Goal: Check status: Check status

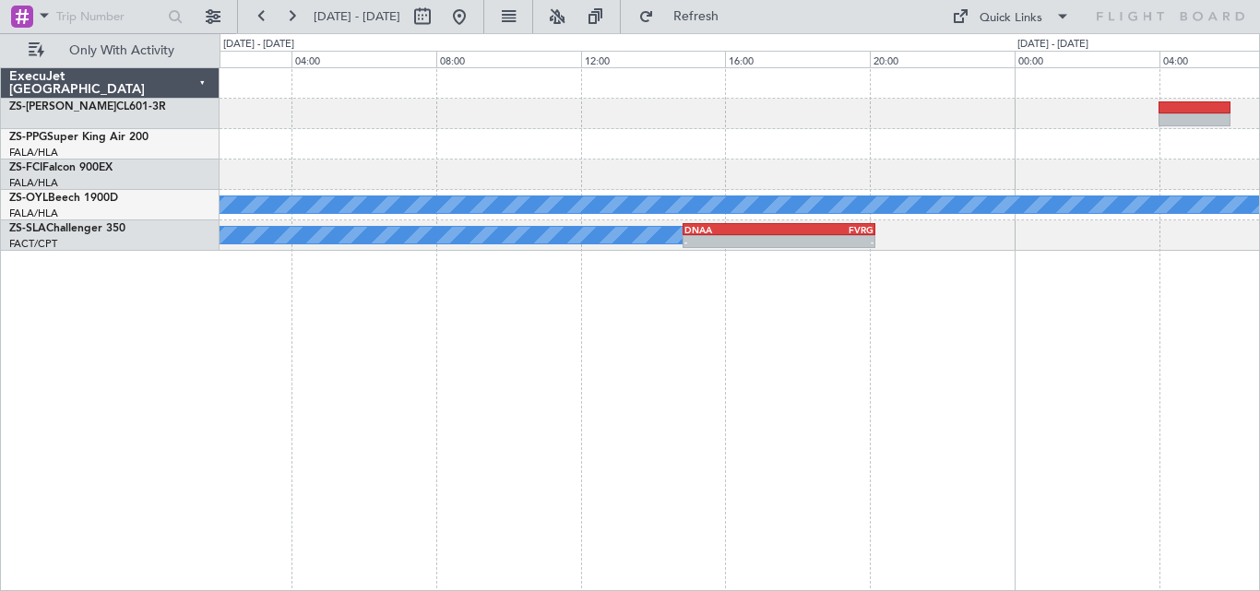
click at [1259, 307] on div "A/C Booked - - FALA 09:40 Z FNLU 13:00 Z A/C Booked A/C Booked A/C Booked A/C B…" at bounding box center [630, 312] width 1260 height 558
click at [1259, 268] on div "A/C Booked - - FALA 09:40 Z FNLU 13:00 Z A/C Booked A/C Booked A/C Booked A/C B…" at bounding box center [630, 312] width 1260 height 558
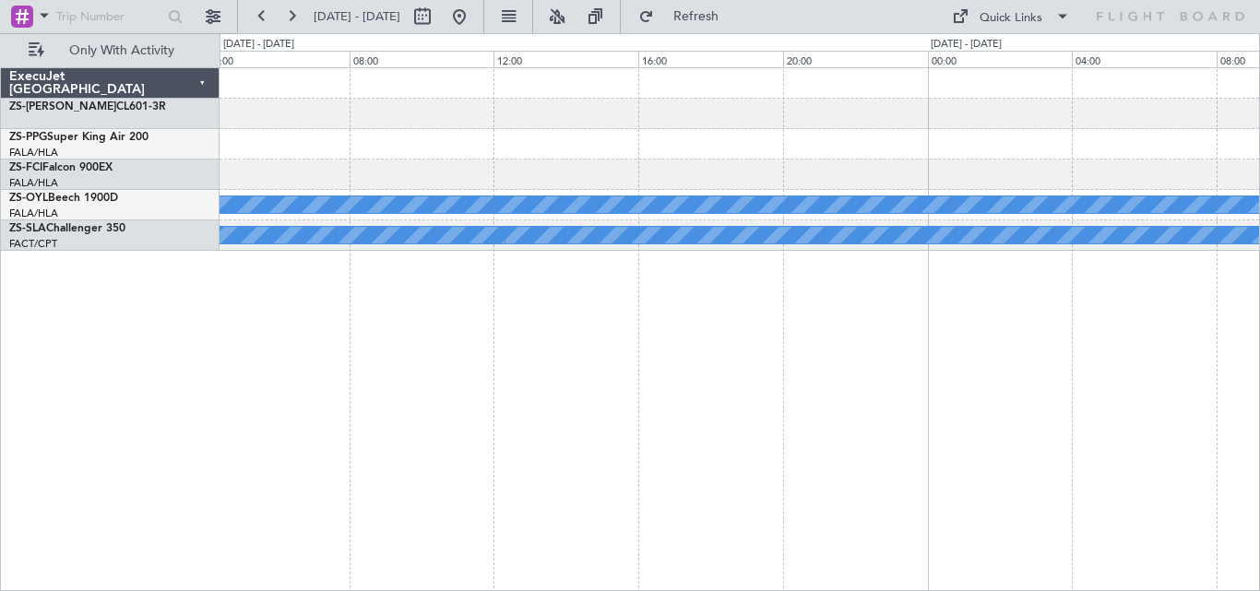
click at [1259, 300] on div "A/C Booked A/C Booked A/C Booked A/C Booked A/C Booked A/C Booked A/C Booked A/…" at bounding box center [630, 312] width 1260 height 558
click at [1149, 288] on div "A/C Booked A/C Booked A/C Booked A/C Booked A/C Booked A/C Booked A/C Booked A/…" at bounding box center [739, 329] width 1040 height 524
click at [1229, 267] on div "A/C Booked A/C Booked A/C Booked A/C Booked A/C Booked A/C Booked A/C Booked A/…" at bounding box center [739, 329] width 1040 height 524
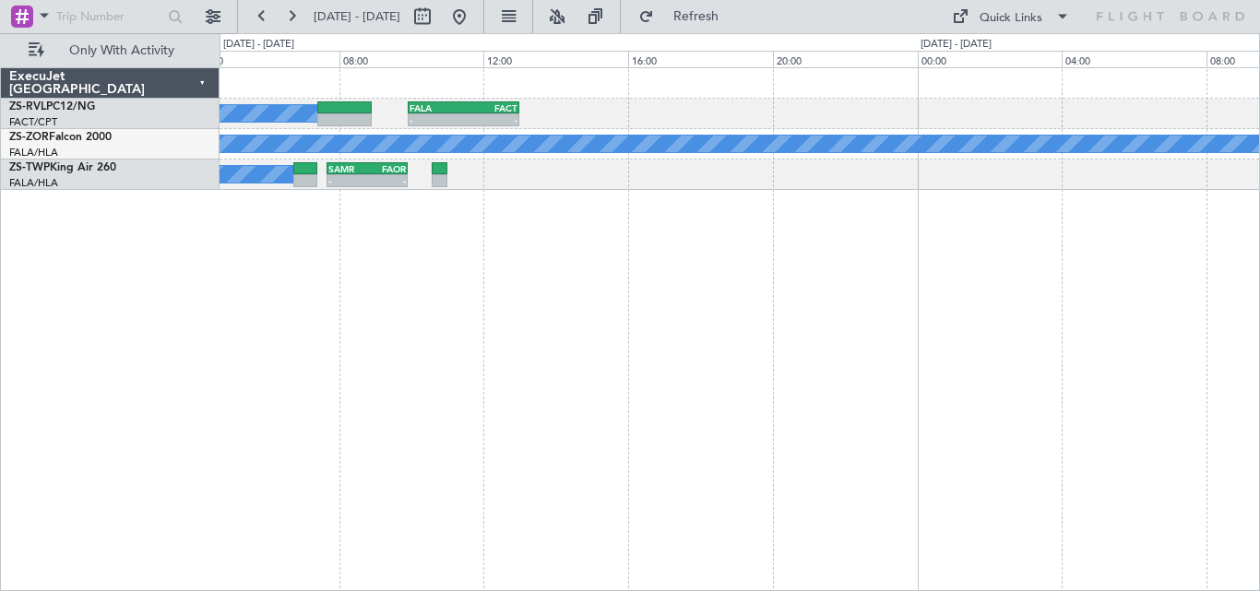
click at [335, 391] on div "A/C Booked A/C Booked A/C Booked - - FALA 09:55 Z FACT 13:00 Z A/C Booked - - E…" at bounding box center [739, 329] width 1040 height 524
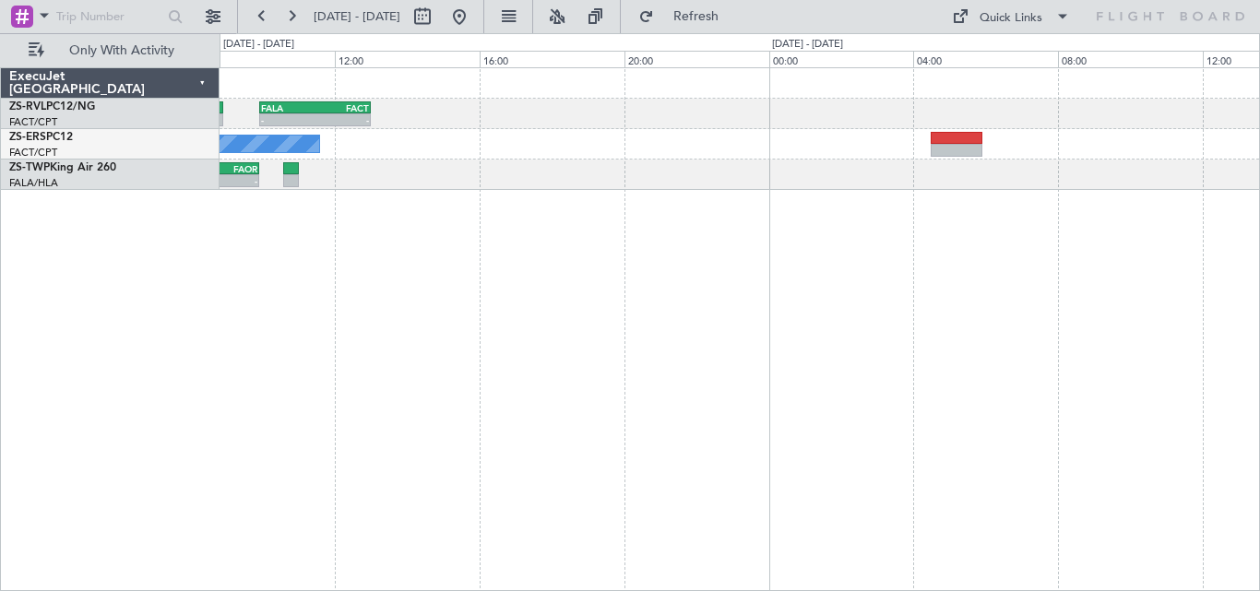
click at [456, 319] on div "- - FALA 09:55 Z FACT 13:00 Z A/C Booked A/C Booked A/C Booked A/C Booked - - S…" at bounding box center [739, 329] width 1040 height 524
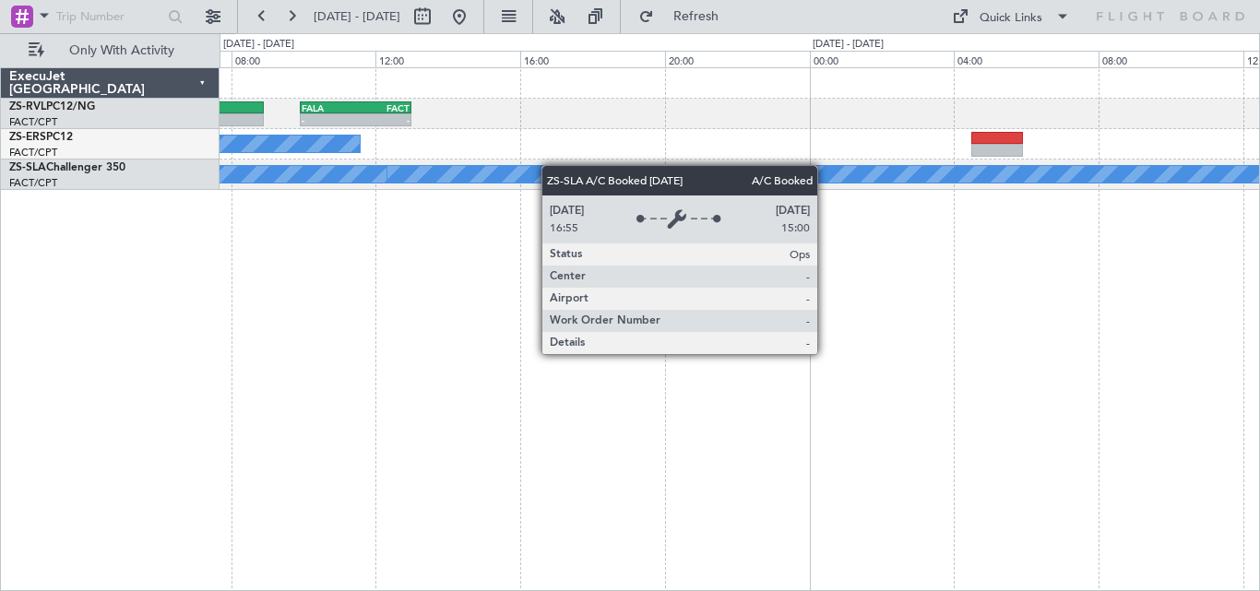
click at [802, 202] on div "- - FALA 09:55 Z FACT 13:00 Z A/C Booked A/C Booked A/C Booked A/C Booked A/C B…" at bounding box center [739, 329] width 1040 height 524
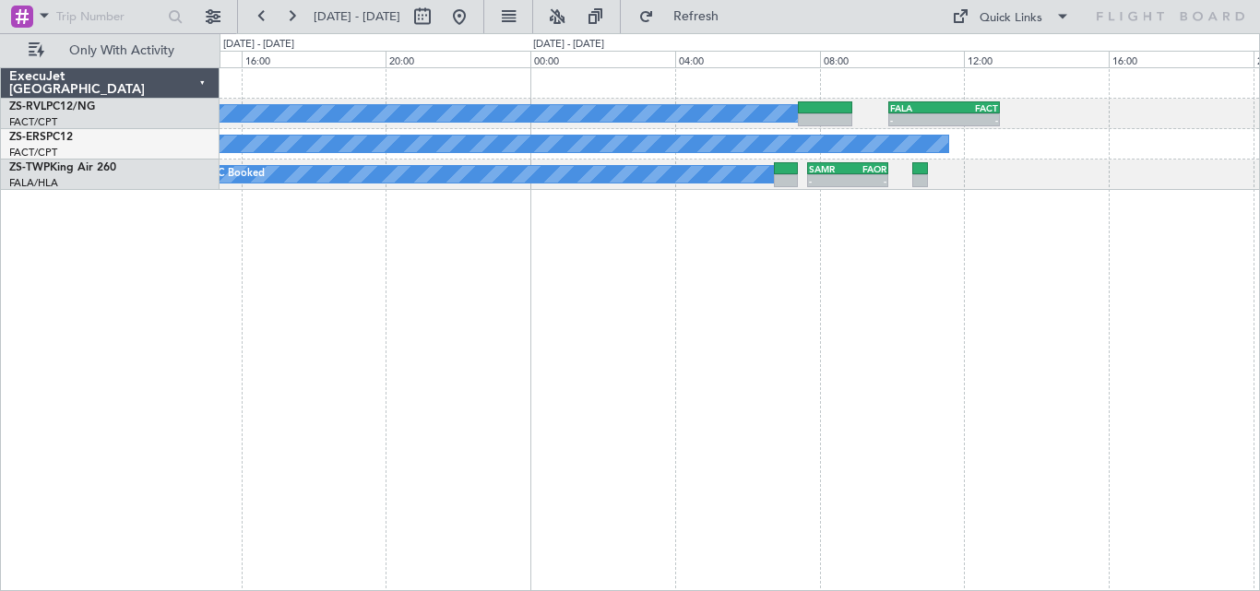
click at [900, 312] on div "- - FALA 09:55 Z FACT 13:00 Z A/C Booked A/C Booked A/C Booked A/C Booked A/C B…" at bounding box center [739, 329] width 1040 height 524
click at [1118, 279] on div "- - FALA 09:55 Z FACT 13:00 Z A/C Booked A/C Booked A/C Booked A/C Booked A/C B…" at bounding box center [739, 329] width 1040 height 524
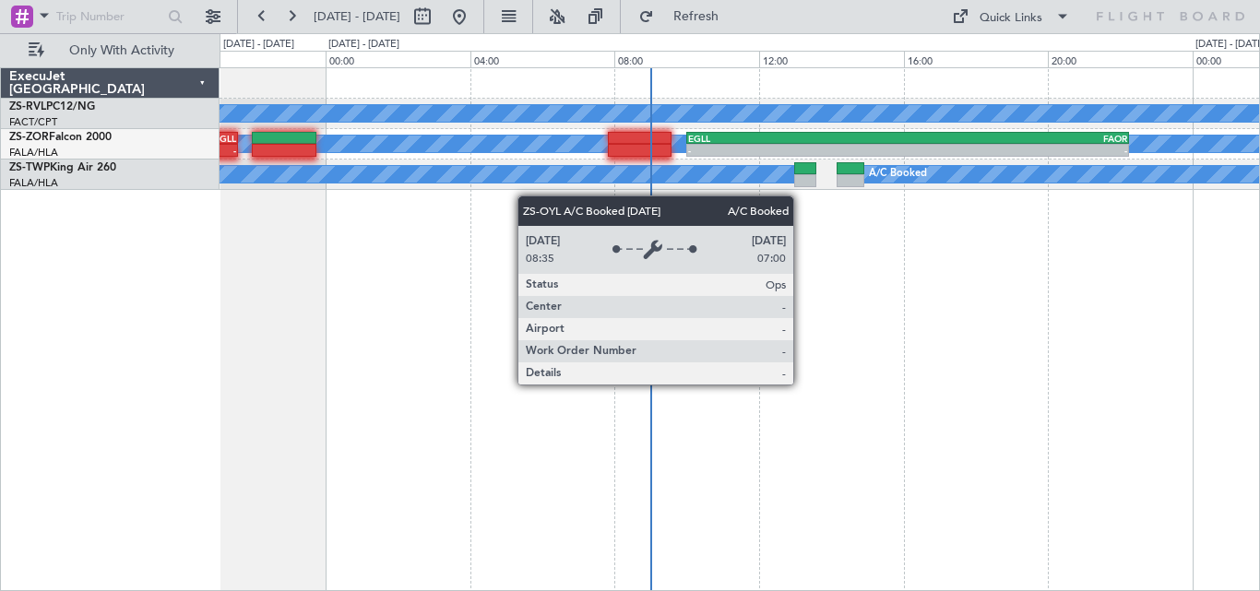
click at [838, 269] on div "A/C Booked A/C Booked A/C Booked A/C Booked - - EGLL 10:00 Z FAOR 22:15 Z FAOR …" at bounding box center [739, 329] width 1040 height 524
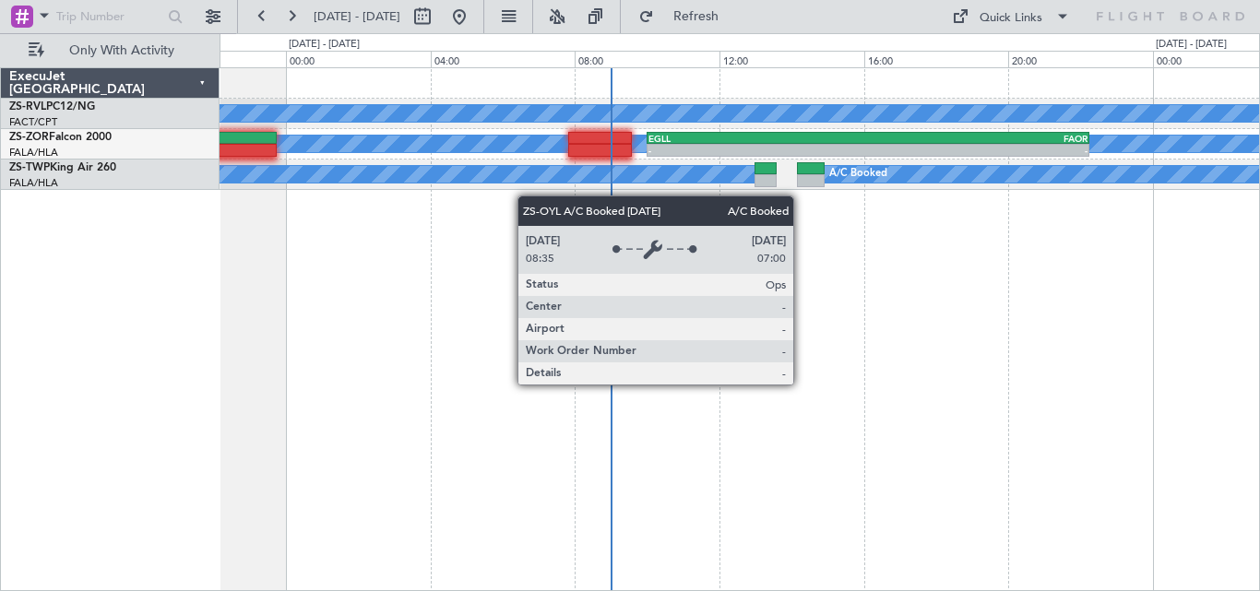
click at [886, 296] on div "A/C Booked A/C Booked A/C Booked - - FALA 09:55 Z FACT 13:00 Z A/C Booked - - E…" at bounding box center [739, 329] width 1040 height 524
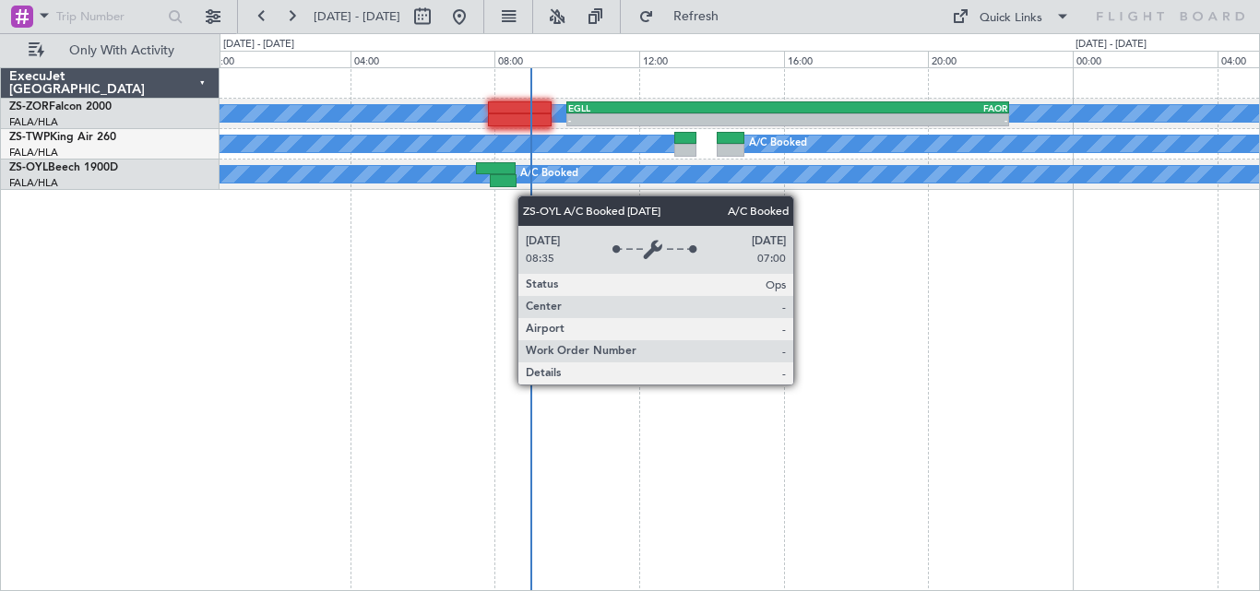
click at [1144, 294] on div "A/C Booked - - EGLL 10:00 Z FAOR 22:15 Z FAOR 09:25 Z EGLL 21:35 Z - - A/C Book…" at bounding box center [739, 329] width 1040 height 524
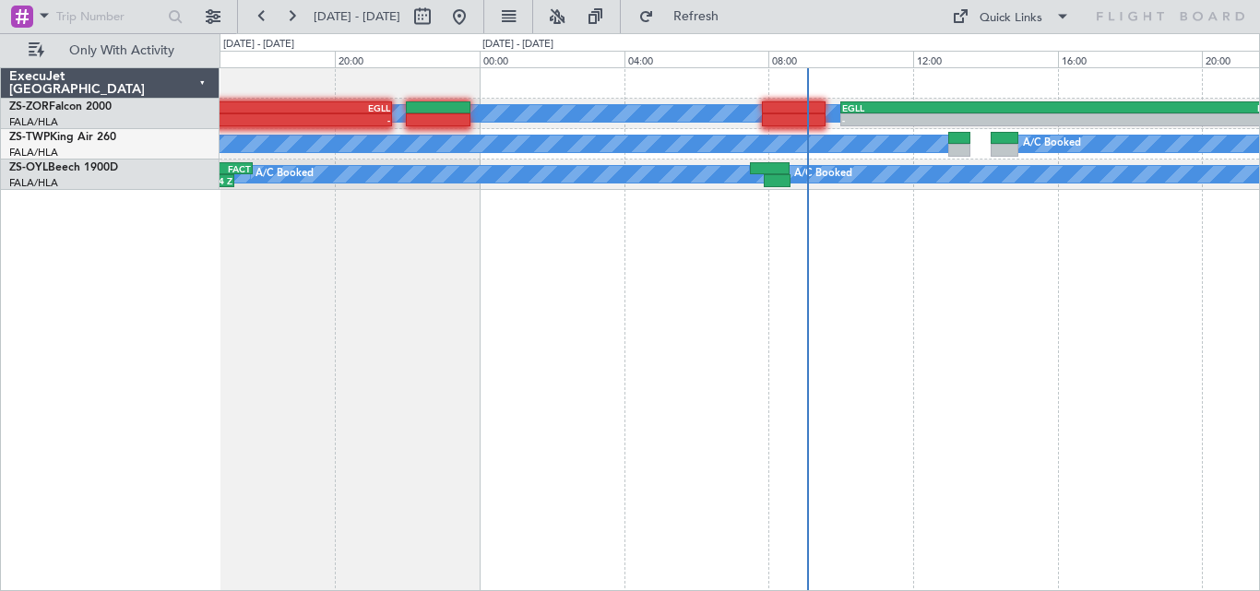
click at [662, 222] on div "A/C Booked - - EGLL 10:00 Z FAOR 22:15 Z FAOR 09:25 Z EGLL 21:35 Z - - A/C Book…" at bounding box center [739, 329] width 1040 height 524
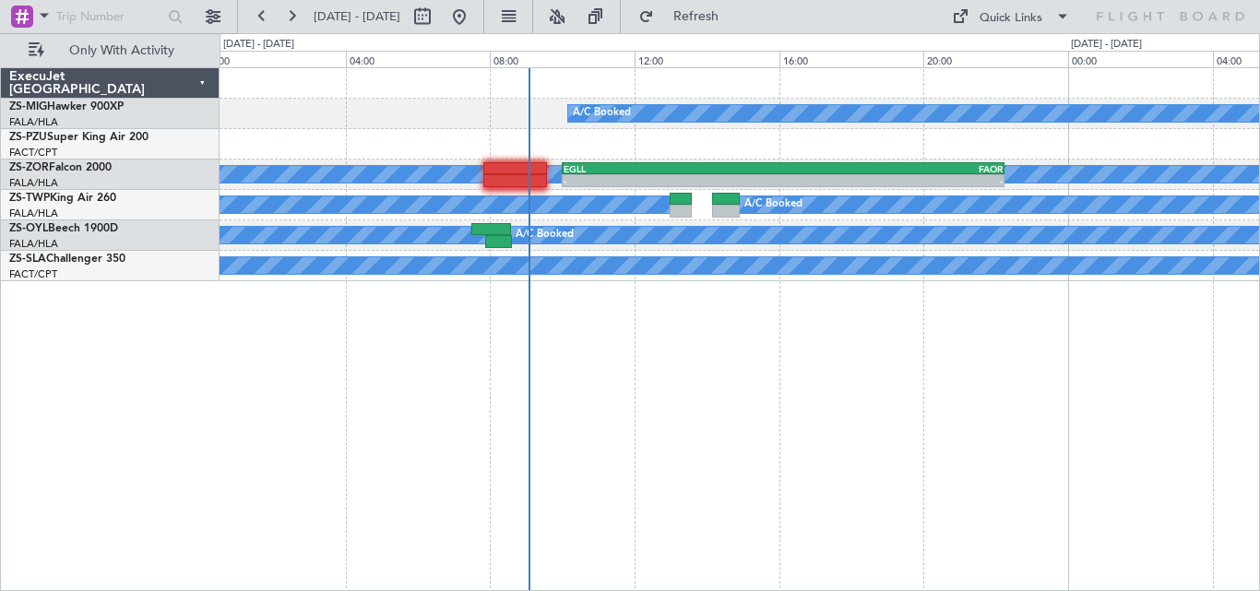
click at [772, 318] on div "A/C Booked A/C Booked - - FATW 15:55 Z FACT 18:15 Z A/C Booked - - EGLL 10:00 Z…" at bounding box center [739, 329] width 1040 height 524
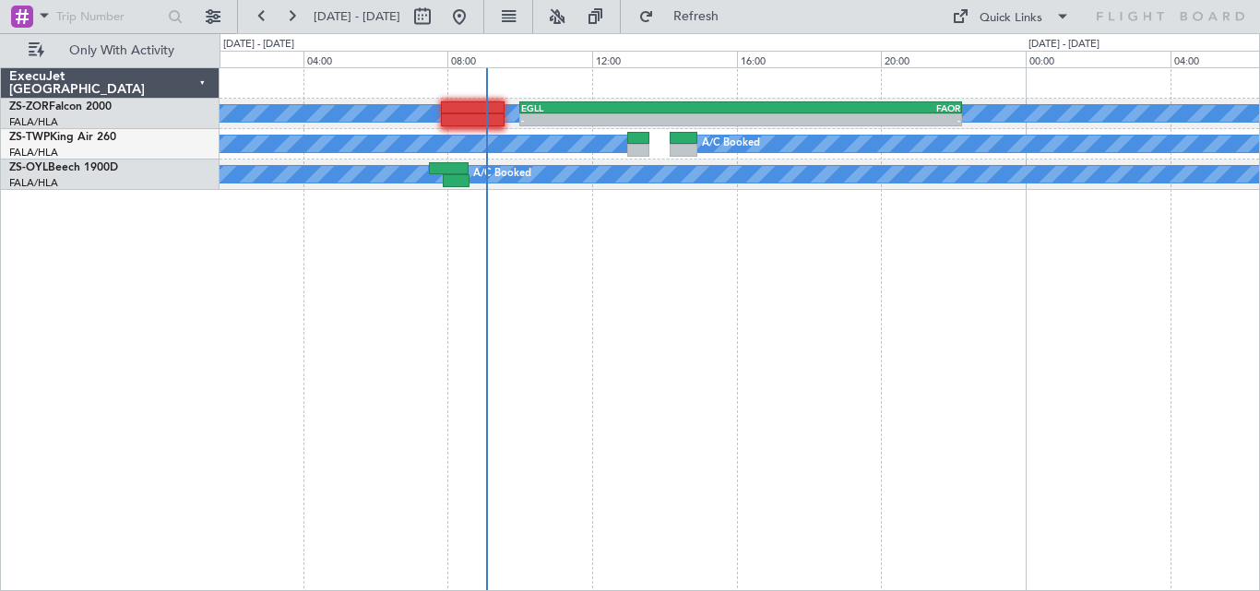
click at [592, 235] on div "A/C Booked - - EGLL 10:00 Z FAOR 22:15 Z FAOR 09:25 Z EGLL 21:35 Z - - A/C Book…" at bounding box center [739, 329] width 1040 height 524
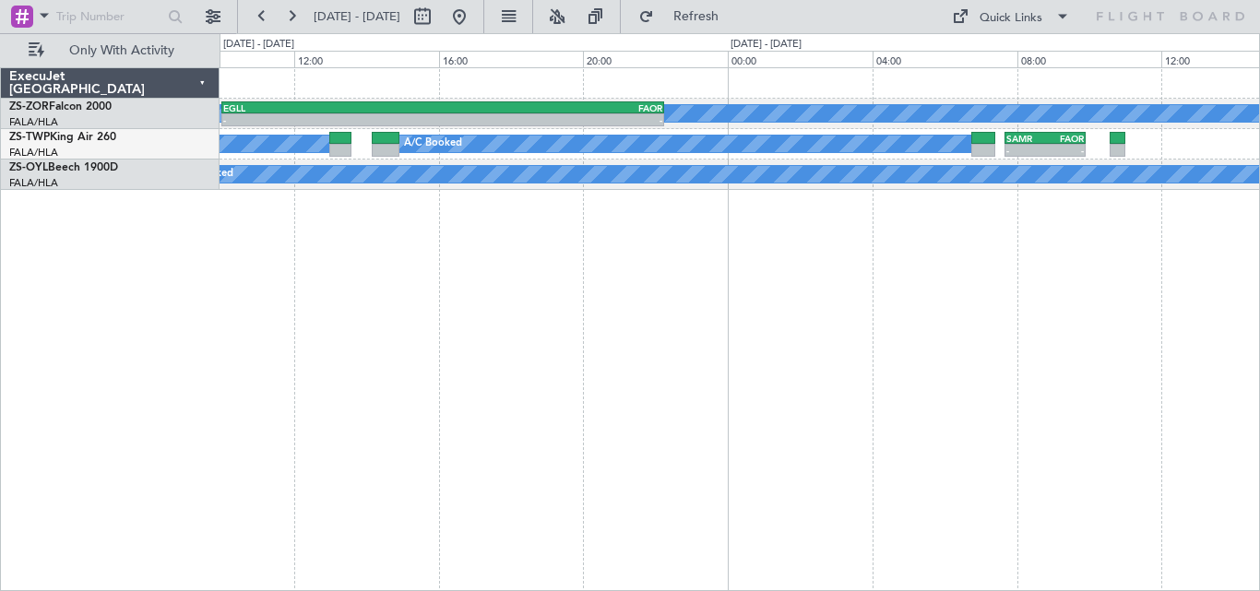
click at [816, 438] on div "A/C Booked - - EGLL 10:00 Z FAOR 22:15 Z A/C Booked A/C Booked - - SAMR 07:40 Z…" at bounding box center [739, 329] width 1040 height 524
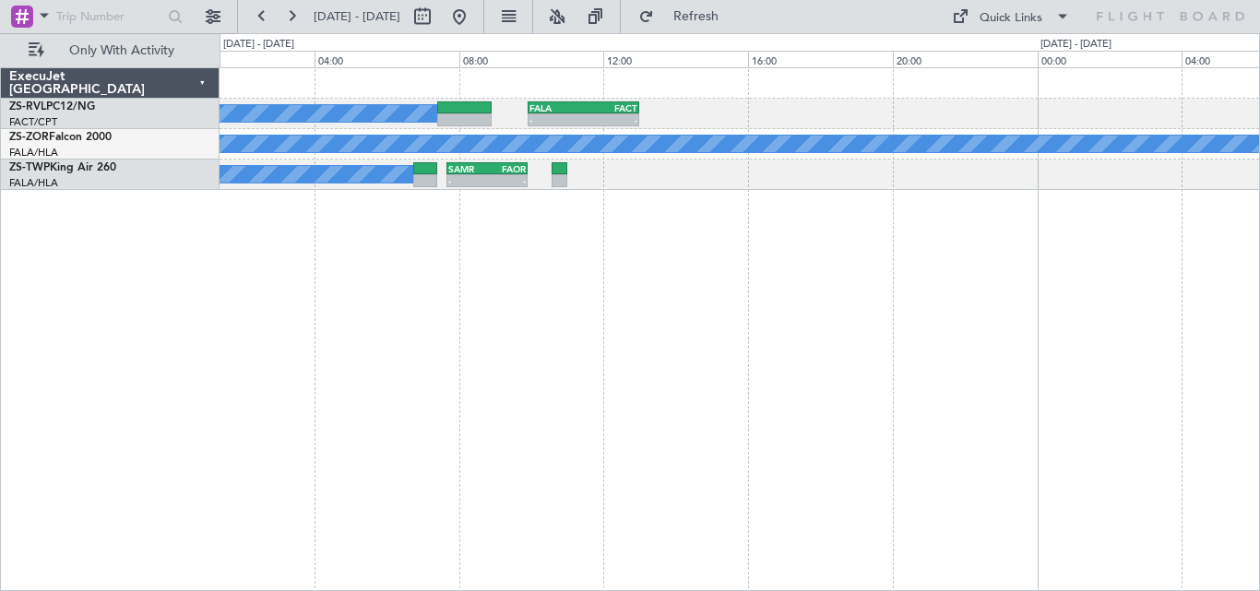
click at [386, 380] on div "A/C Booked A/C Booked A/C Booked - - FALA 09:55 Z FACT 13:00 Z A/C Booked - - E…" at bounding box center [630, 312] width 1260 height 558
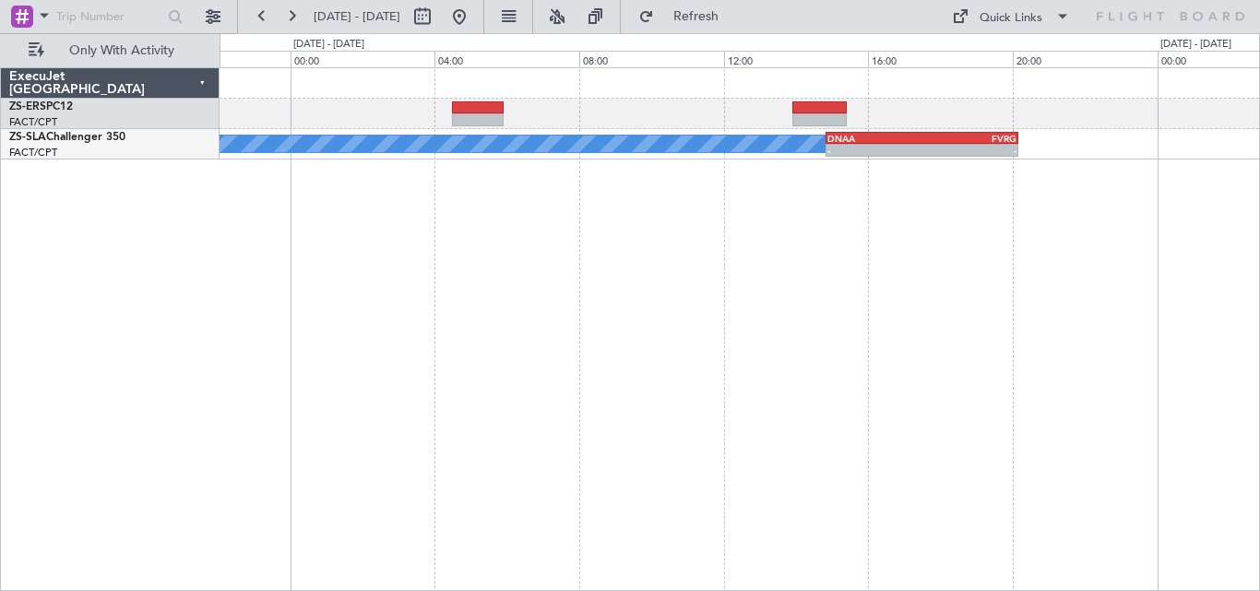
click at [439, 278] on div "A/C Booked - - DNAA 14:50 Z FVRG 20:10 Z - - FVRG 07:50 Z FACT 11:00 Z" at bounding box center [739, 329] width 1040 height 524
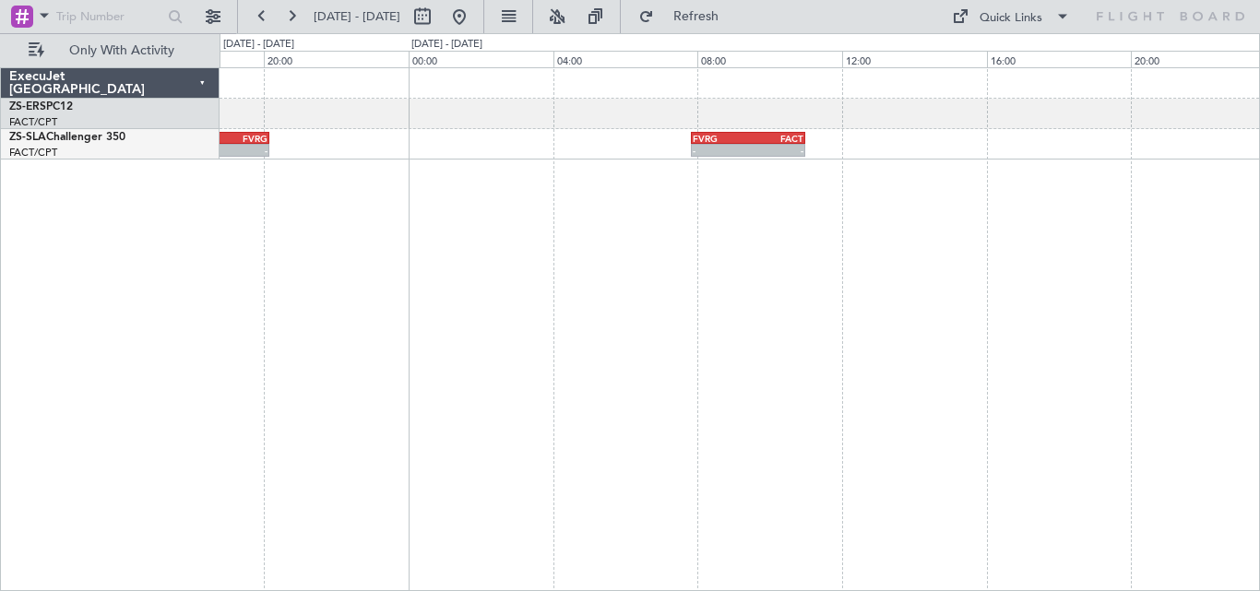
click at [192, 219] on div "A/C Unavailable - - DNAA 14:50 Z FVRG 20:10 Z - - FVRG 07:50 Z FACT 11:00 Z A/C…" at bounding box center [630, 312] width 1260 height 558
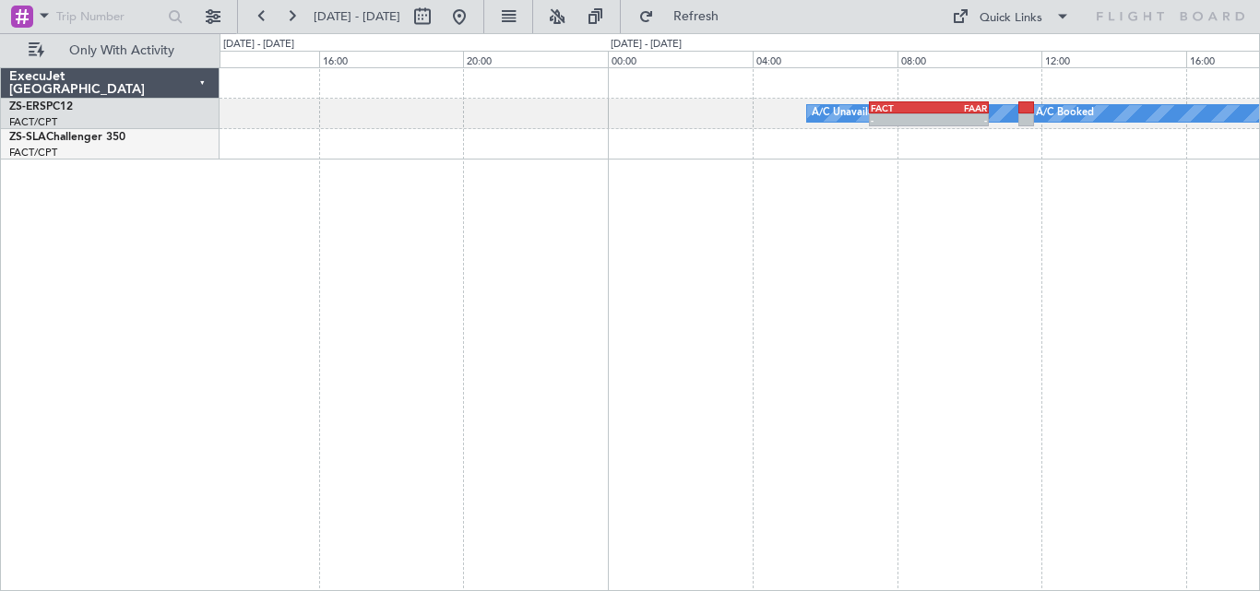
click at [94, 204] on div "A/C Unavailable FACT 07:15 Z FAAR 10:33 Z - - A/C Booked - - FVRG 07:50 Z FACT …" at bounding box center [630, 312] width 1260 height 558
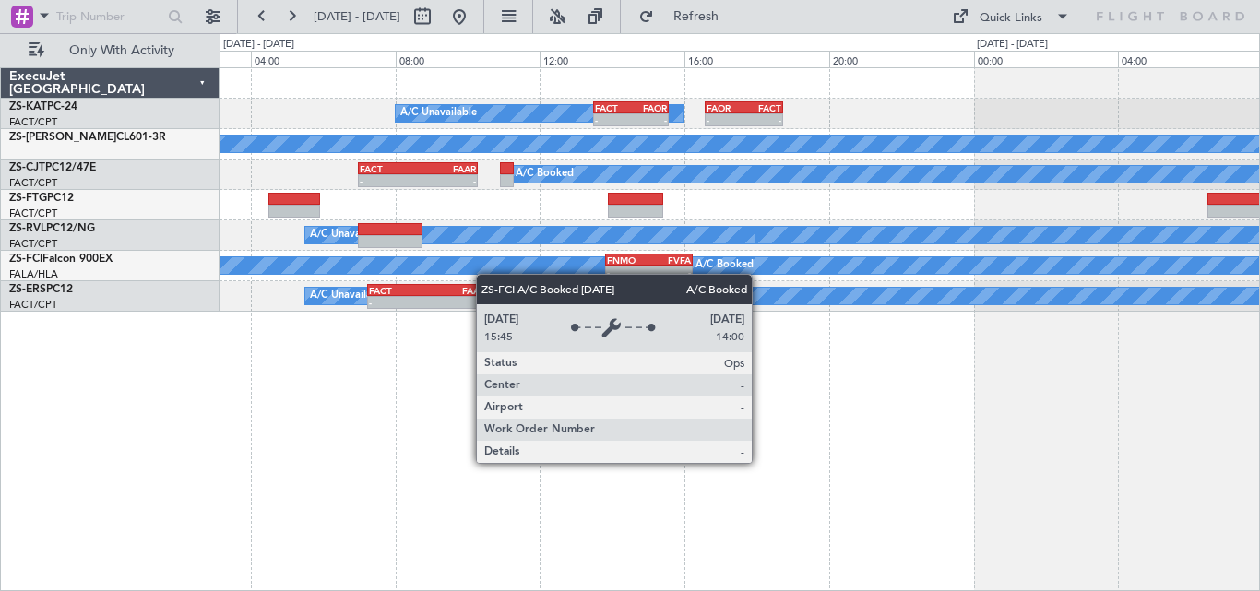
click at [487, 273] on div "A/C Unavailable - - FACT 13:30 Z FAOR 15:35 Z - - FAOR 16:35 Z FACT 18:45 Z A/C…" at bounding box center [738, 189] width 1039 height 243
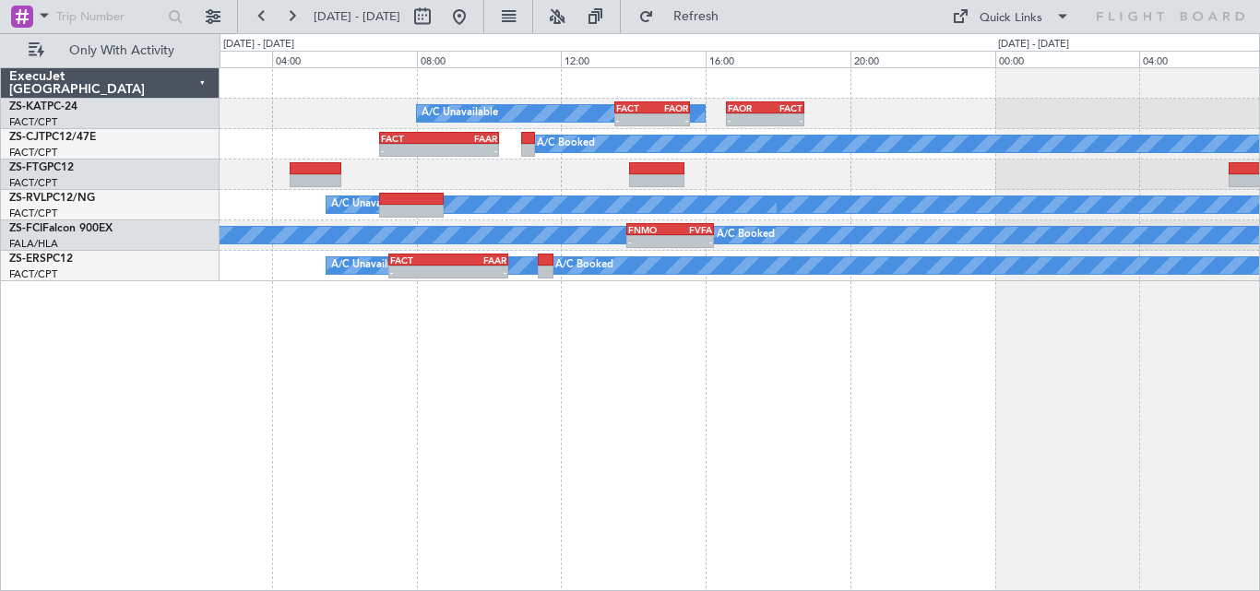
click at [396, 357] on div "A/C Unavailable - - FACT 13:30 Z FAOR 15:35 Z - - FAOR 16:35 Z FACT 18:45 Z A/C…" at bounding box center [739, 329] width 1040 height 524
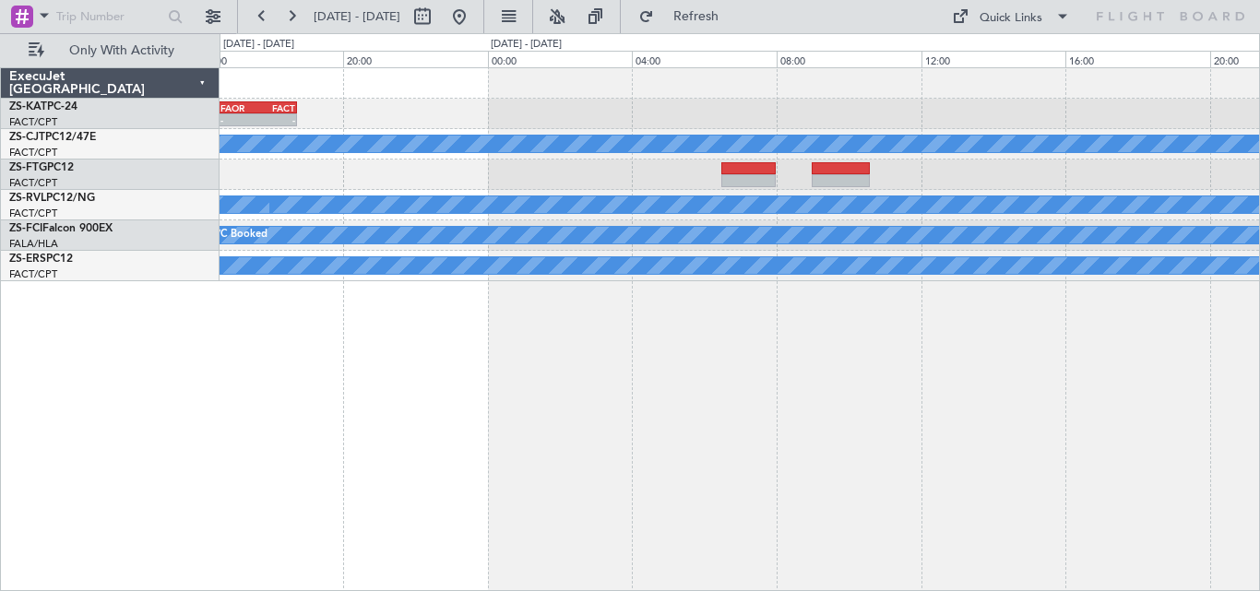
click at [285, 414] on div "- - FAOR 16:35 Z FACT 18:45 Z FACT 13:30 Z FAOR 15:35 Z - - A/C Unavailable A/C…" at bounding box center [739, 329] width 1040 height 524
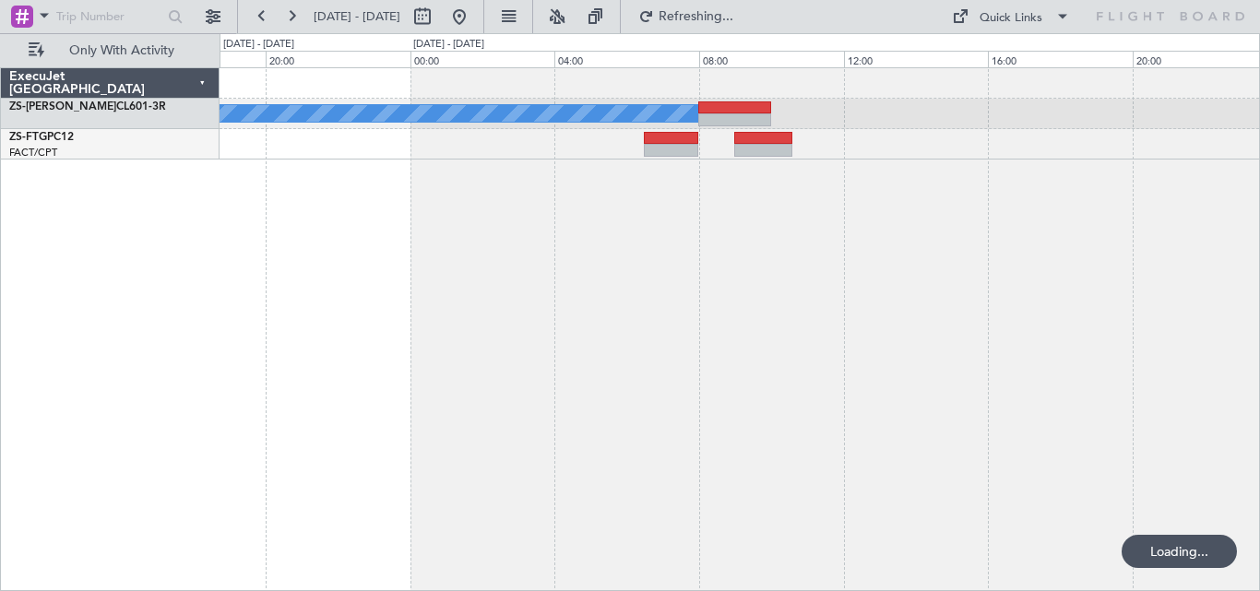
click at [947, 346] on div "A/C Booked" at bounding box center [739, 329] width 1040 height 524
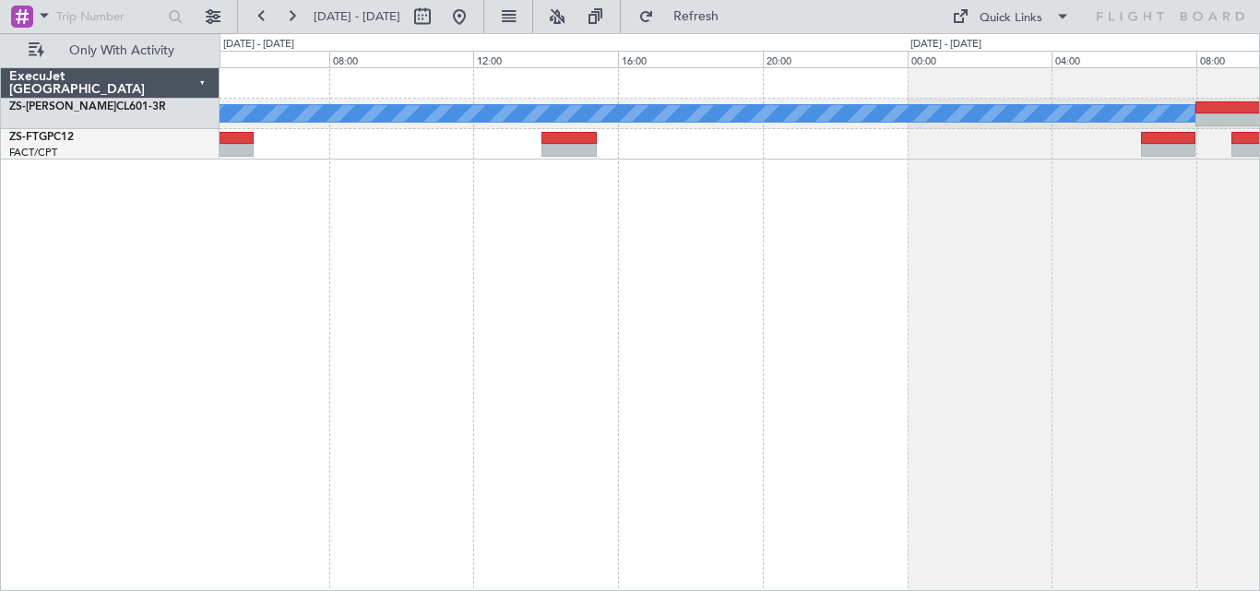
click at [359, 383] on div "A/C Booked" at bounding box center [739, 329] width 1040 height 524
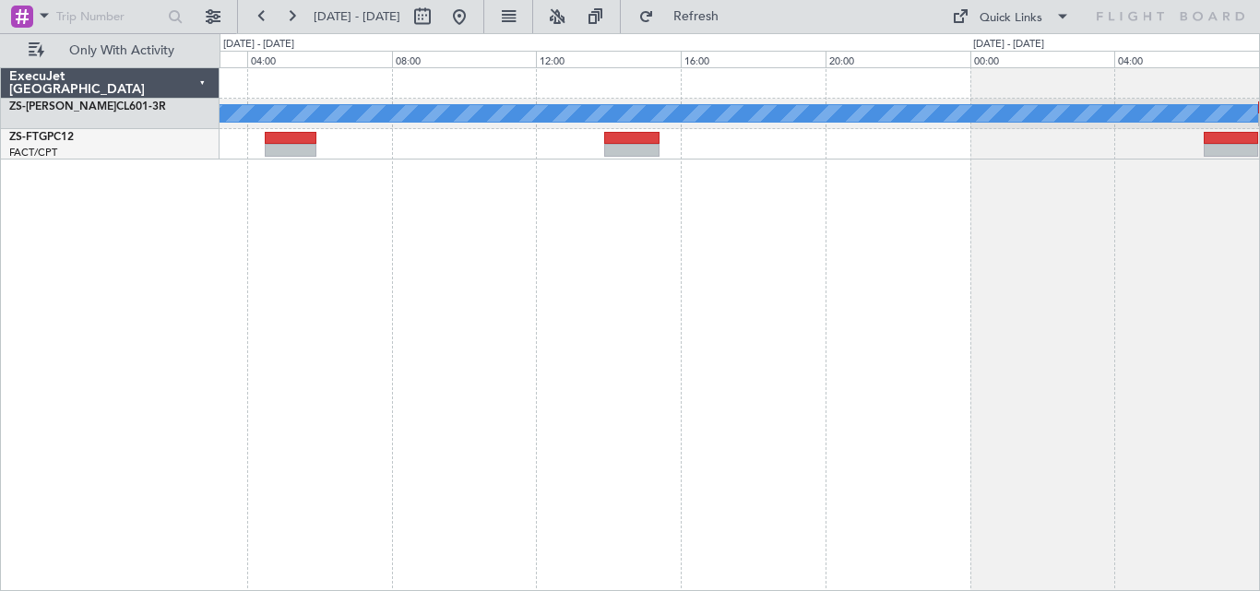
click at [676, 363] on div "A/C Booked" at bounding box center [739, 329] width 1040 height 524
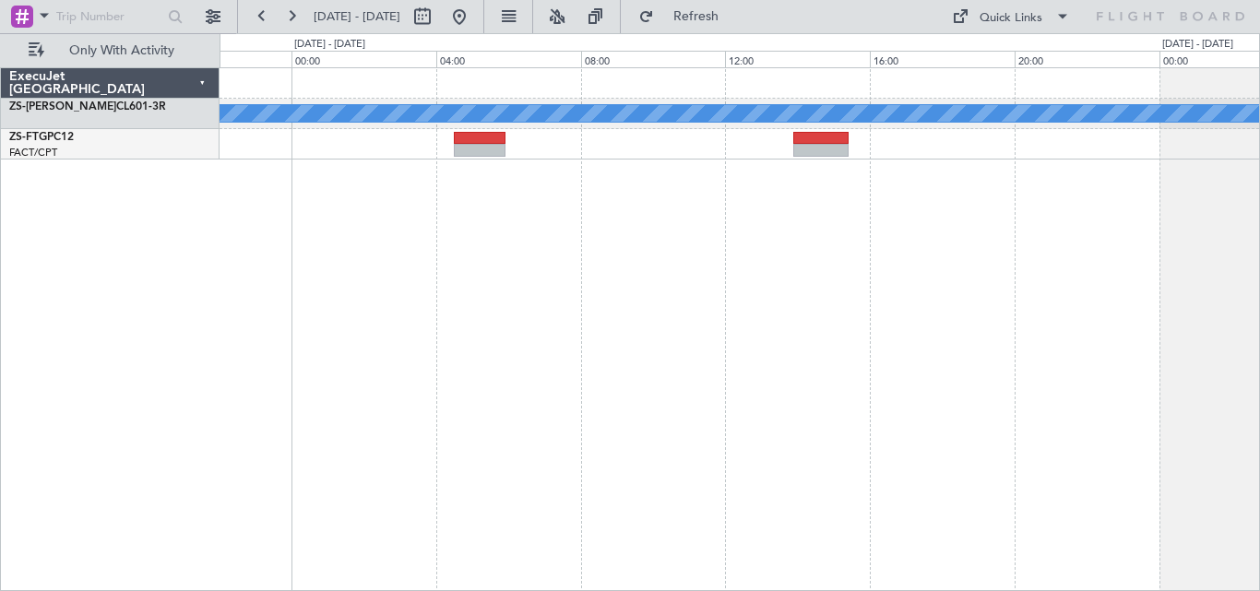
click at [1035, 339] on div "A/C Booked" at bounding box center [739, 329] width 1040 height 524
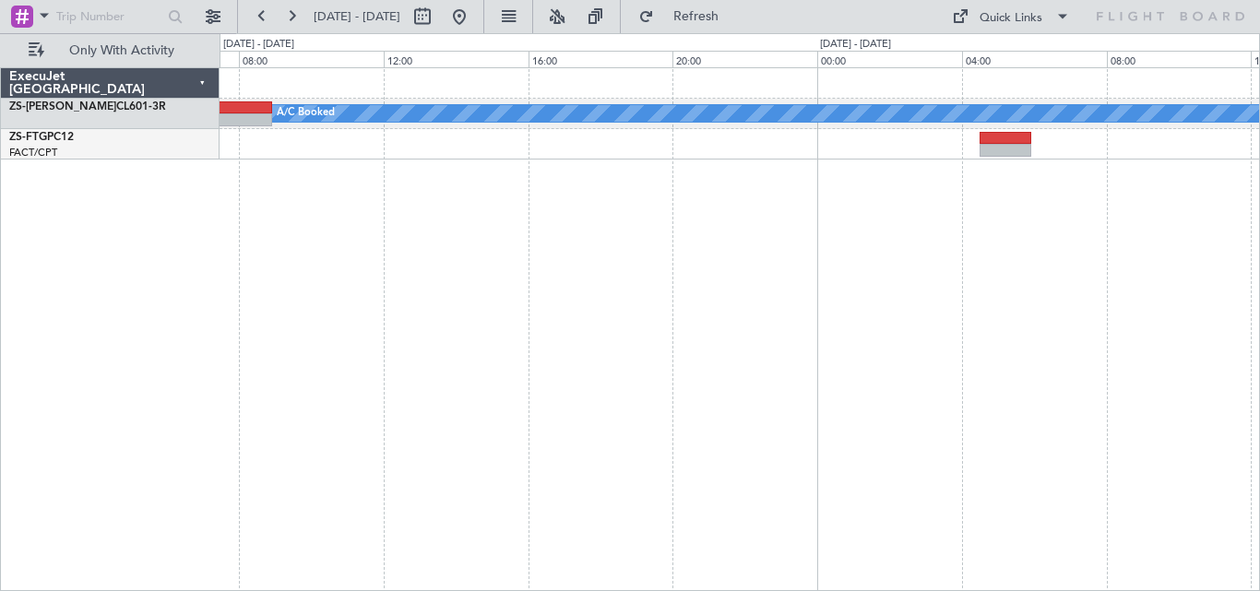
click at [1087, 350] on div "A/C Booked" at bounding box center [739, 329] width 1040 height 524
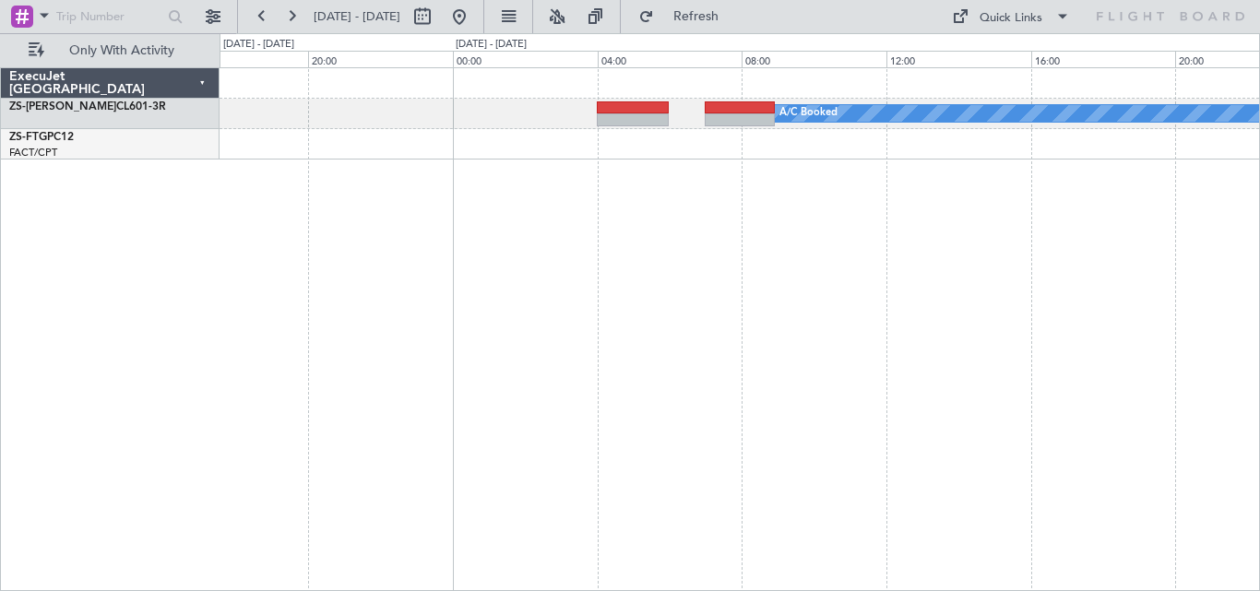
click at [1259, 310] on div "A/C Booked ExecuJet [GEOGRAPHIC_DATA] ZS-PAT CL601-3R ZS-FTG PC12 FACT/CPT [GEO…" at bounding box center [630, 312] width 1260 height 558
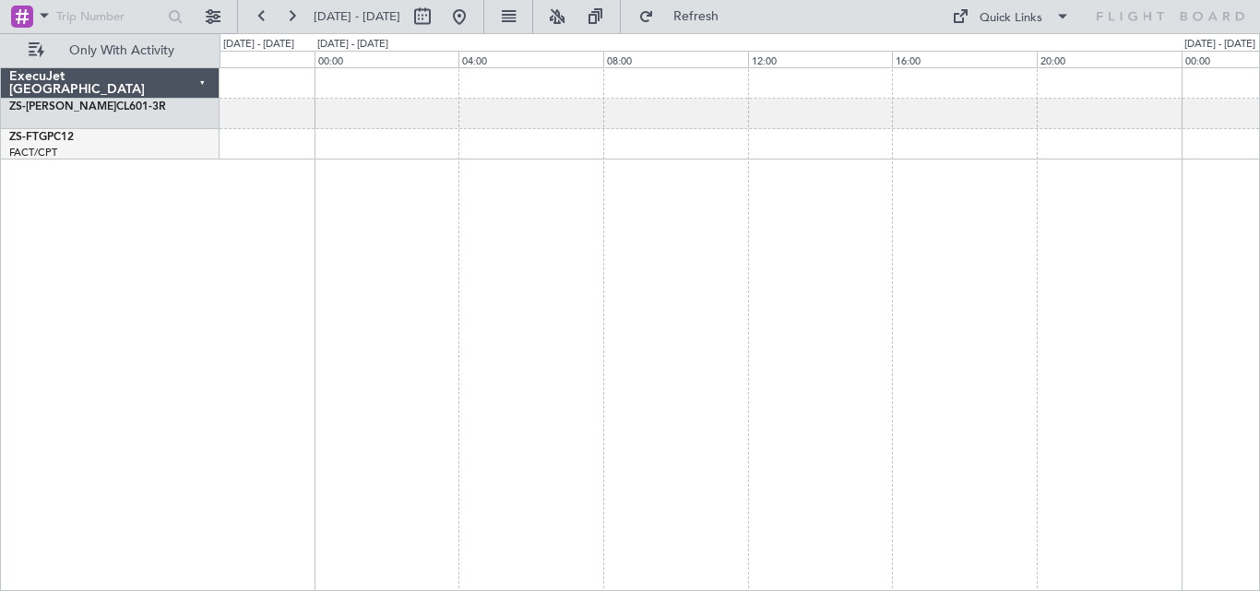
click at [1128, 314] on div "A/C Booked" at bounding box center [739, 329] width 1040 height 524
click at [1024, 355] on div at bounding box center [739, 329] width 1040 height 524
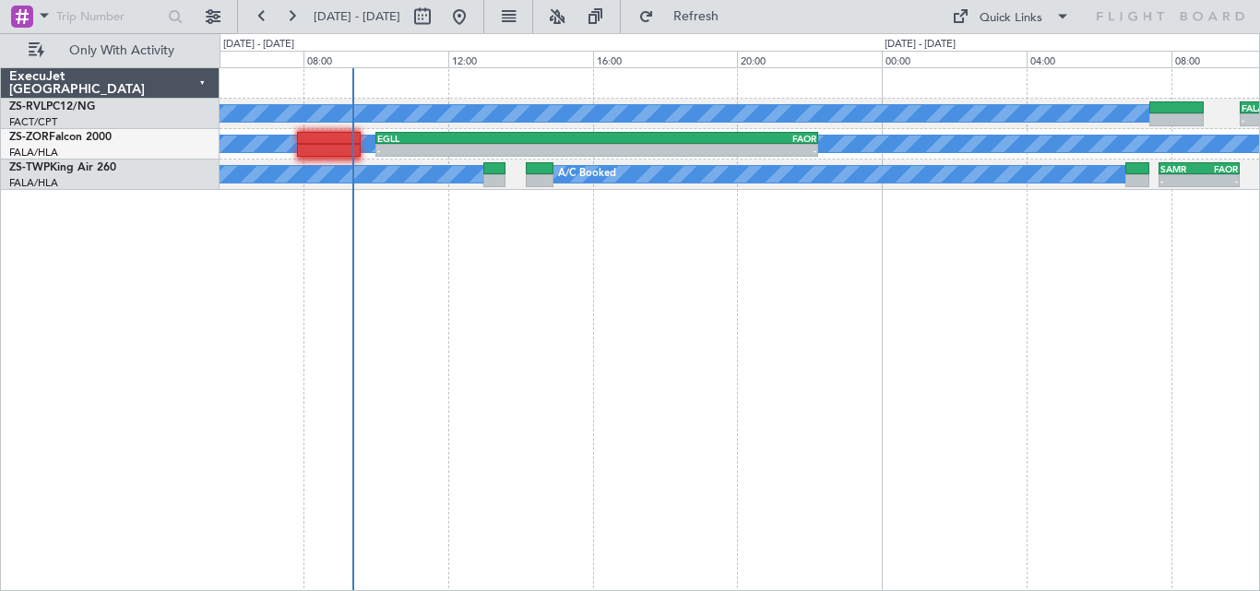
click at [911, 236] on div "A/C Booked A/C Booked A/C Booked - - FALA 09:55 Z FACT 13:00 Z A/C Booked - - E…" at bounding box center [739, 329] width 1040 height 524
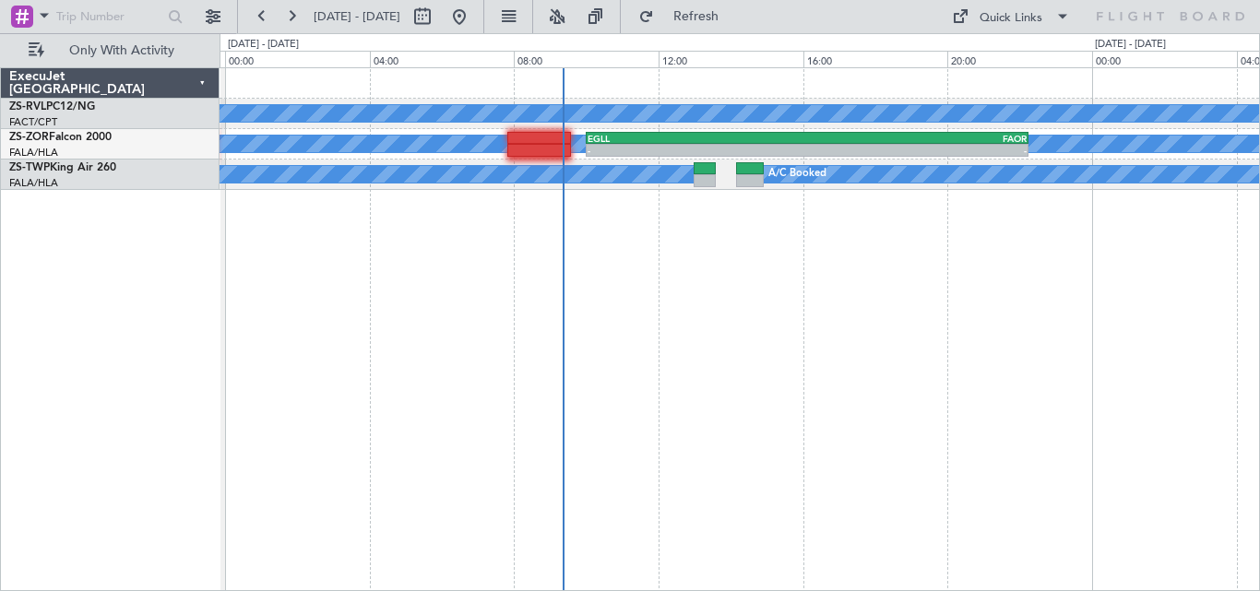
click at [785, 287] on div "A/C Booked A/C Booked A/C Booked - - FALA 09:55 Z FACT 13:00 Z A/C Booked - - E…" at bounding box center [739, 329] width 1040 height 524
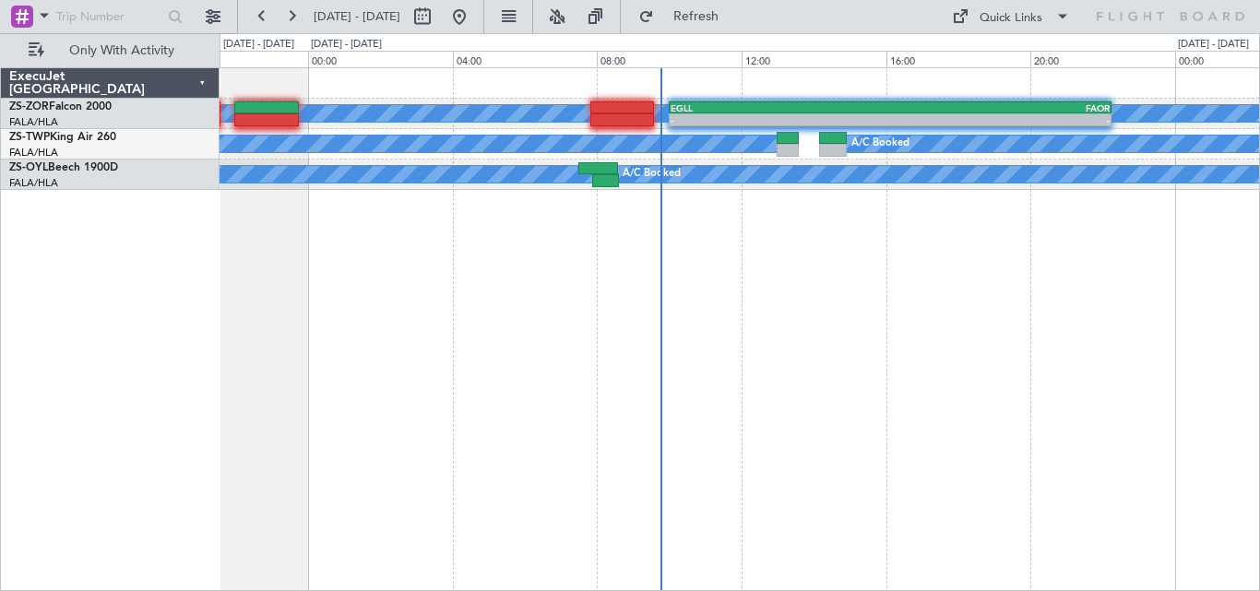
click at [937, 281] on div "A/C Booked - - EGLL 10:00 Z FAOR 22:15 Z FAOR 09:25 Z EGLL 21:35 Z - - A/C Book…" at bounding box center [739, 329] width 1040 height 524
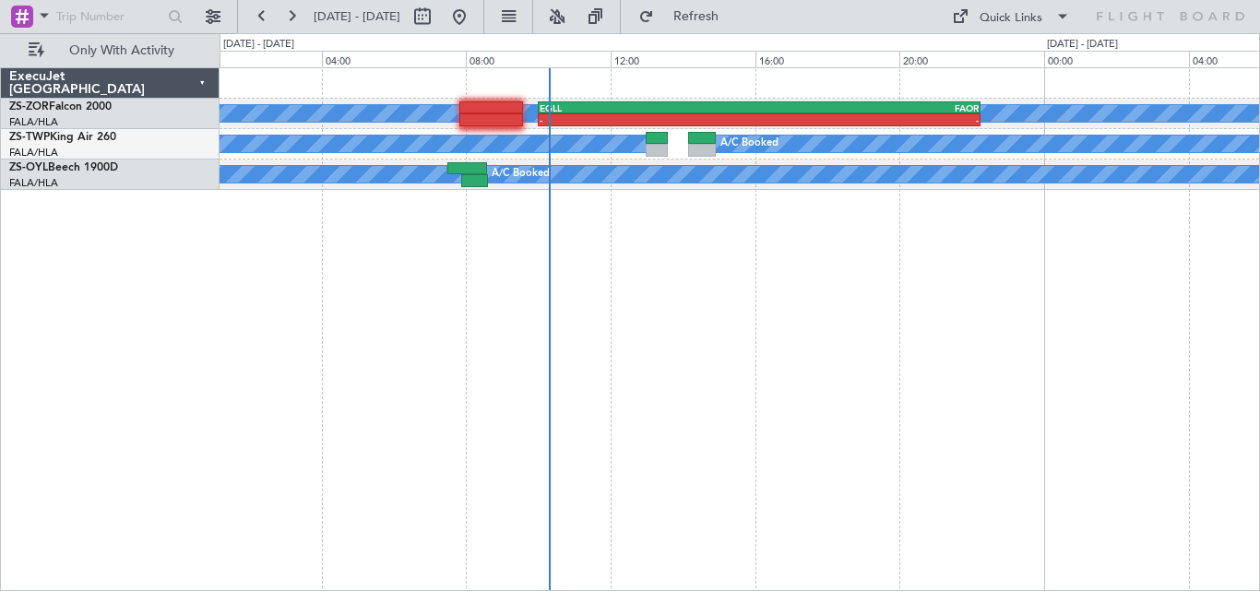
click at [765, 344] on div "A/C Booked - - EGLL 10:00 Z FAOR 22:15 Z FAOR 09:25 Z EGLL 21:35 Z - - A/C Book…" at bounding box center [739, 329] width 1040 height 524
